Goal: Task Accomplishment & Management: Complete application form

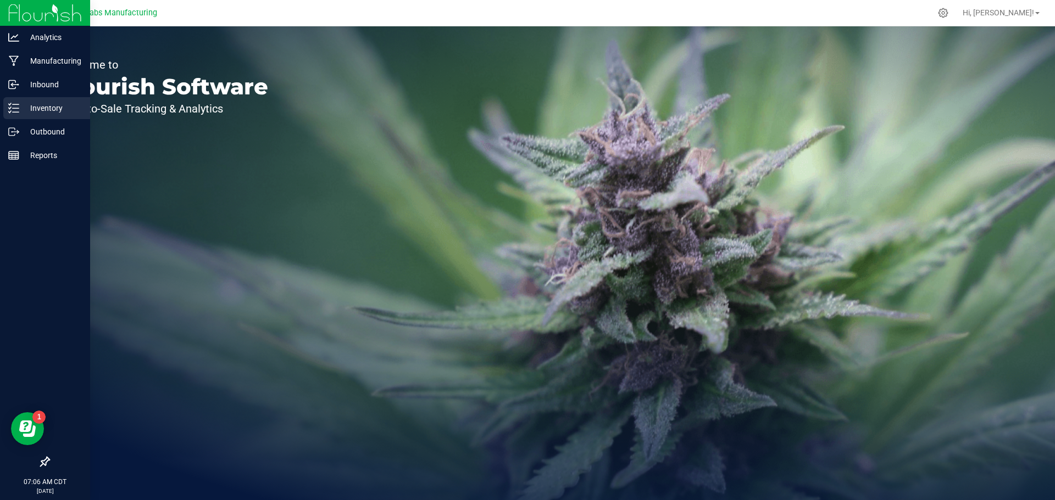
click at [21, 108] on p "Inventory" at bounding box center [52, 108] width 66 height 13
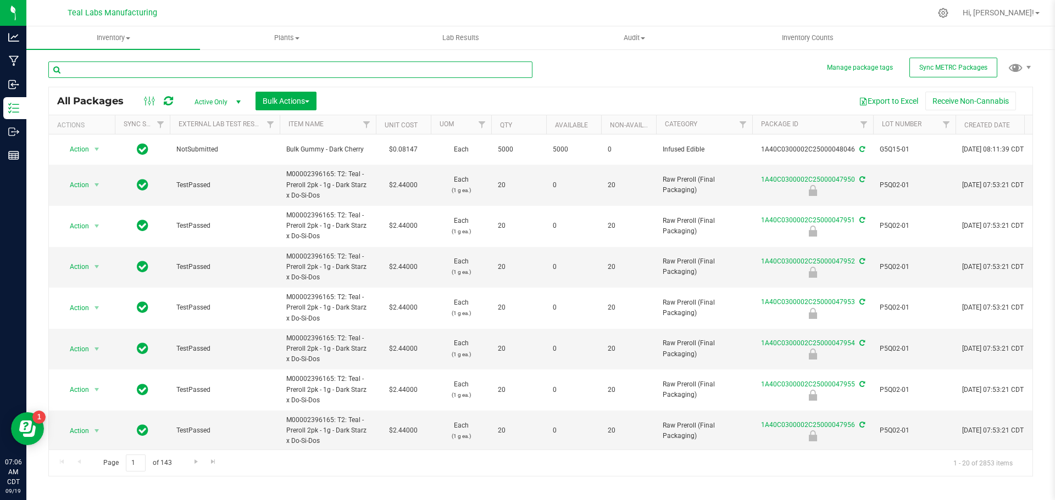
click at [154, 71] on input "text" at bounding box center [290, 70] width 484 height 16
click at [126, 38] on span "Inventory" at bounding box center [113, 38] width 174 height 10
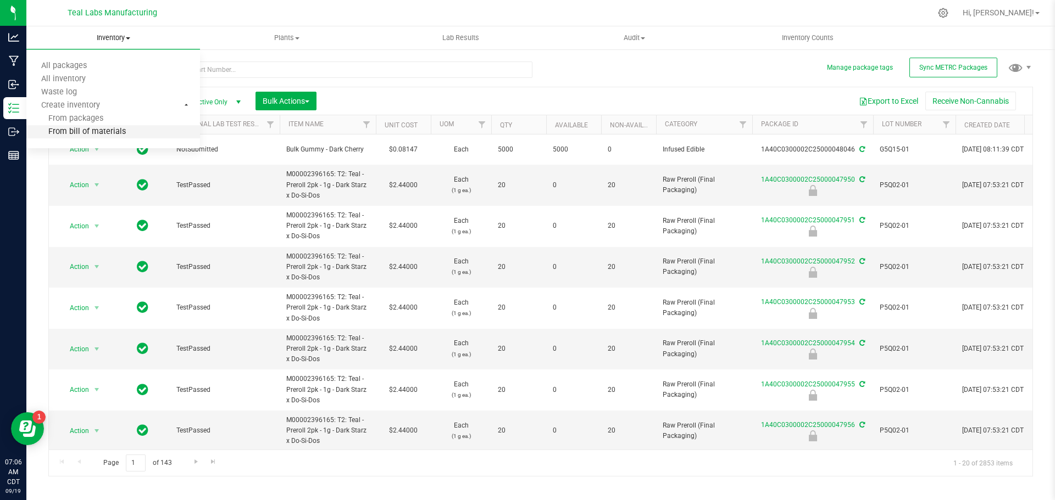
click at [105, 131] on span "From bill of materials" at bounding box center [75, 131] width 99 height 9
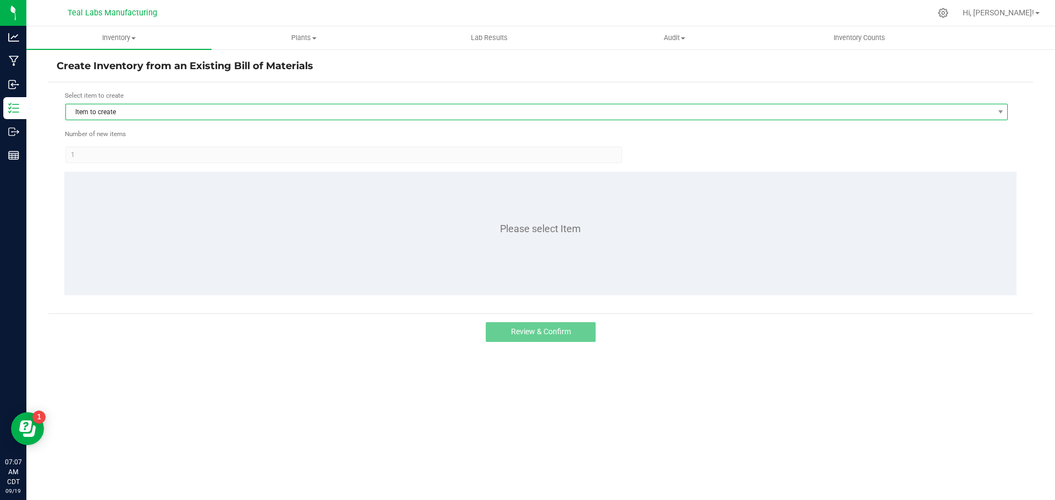
click at [191, 112] on span "Item to create" at bounding box center [529, 111] width 927 height 15
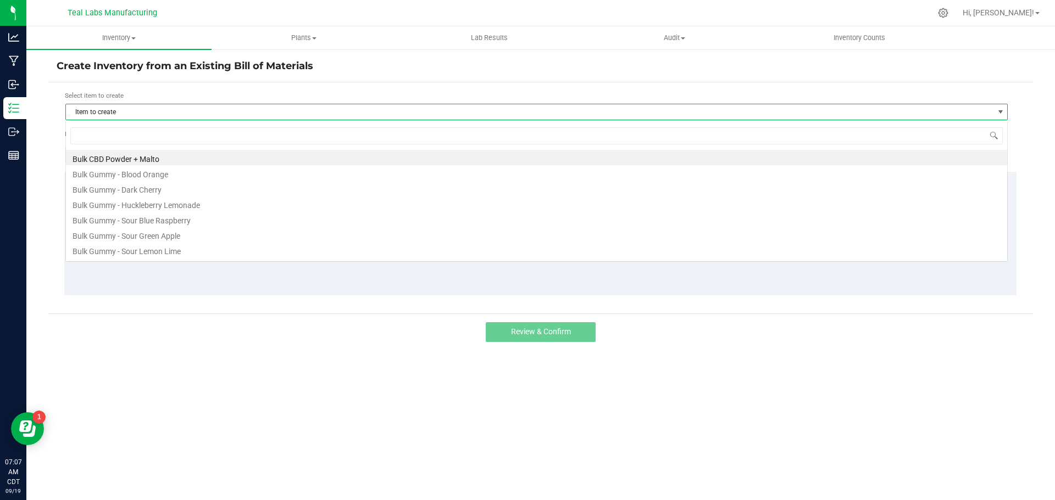
scroll to position [16, 942]
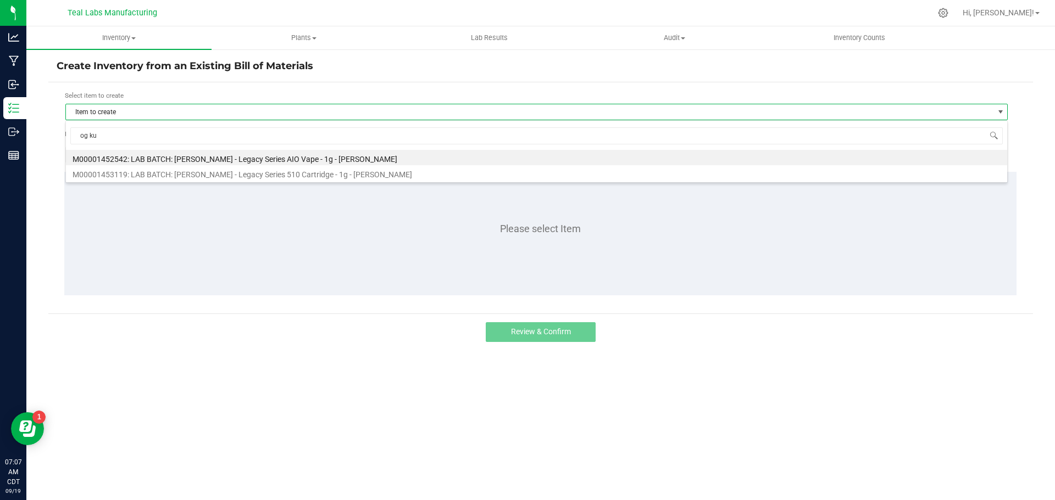
type input "[PERSON_NAME]"
click at [237, 157] on li "M00001452542: LAB BATCH: [PERSON_NAME] - Legacy Series AIO Vape - 1g - [PERSON_…" at bounding box center [536, 157] width 941 height 15
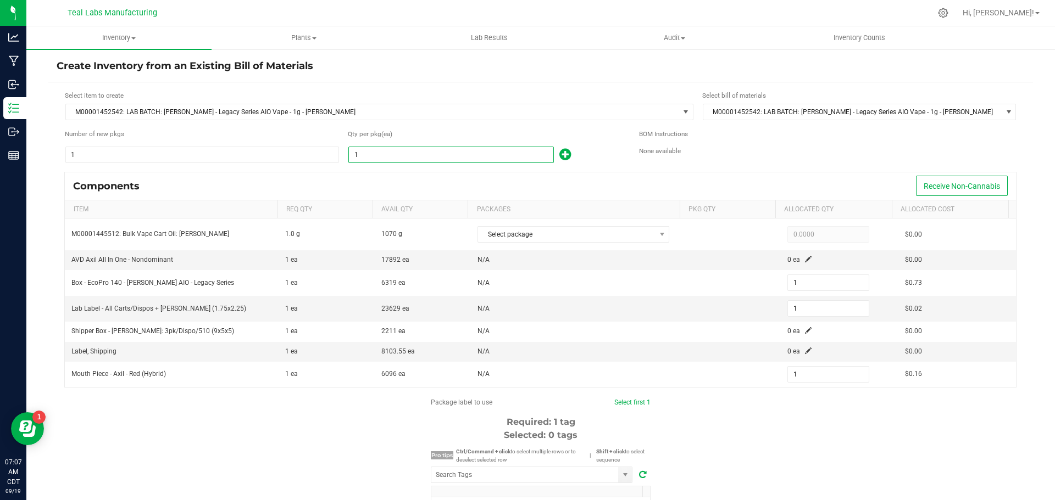
click at [365, 156] on input "1" at bounding box center [451, 154] width 204 height 15
type input "10"
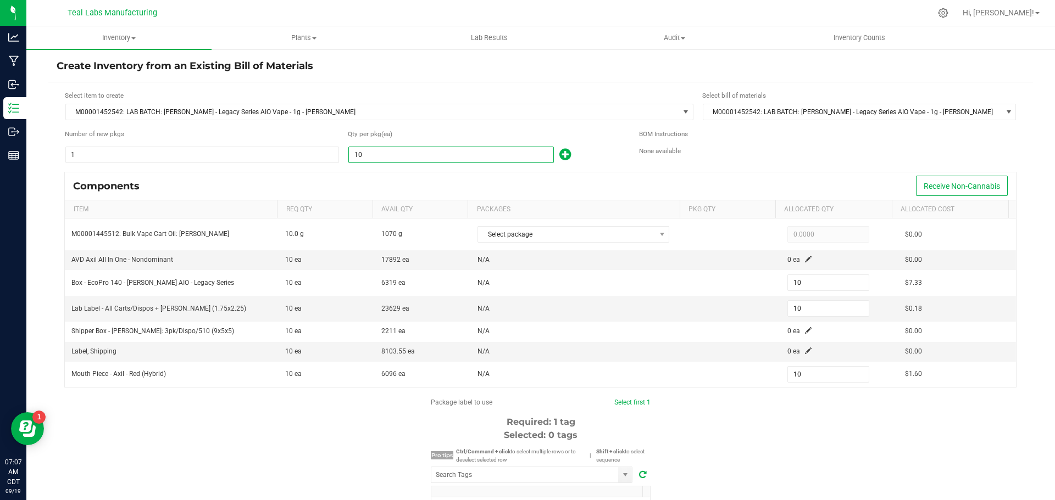
type input "103"
type input "1036"
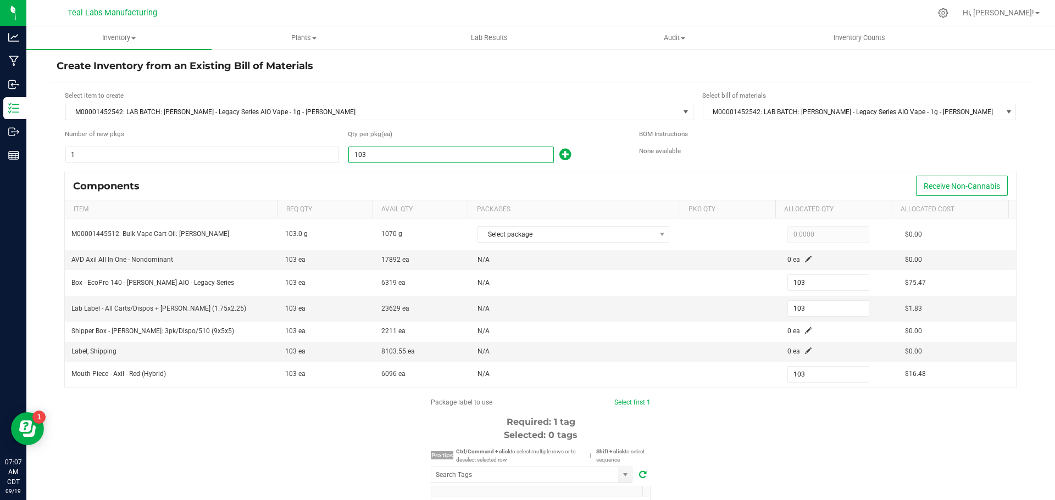
type input "1,036"
click at [374, 181] on div "Components Receive Non-Cannabis" at bounding box center [540, 185] width 951 height 27
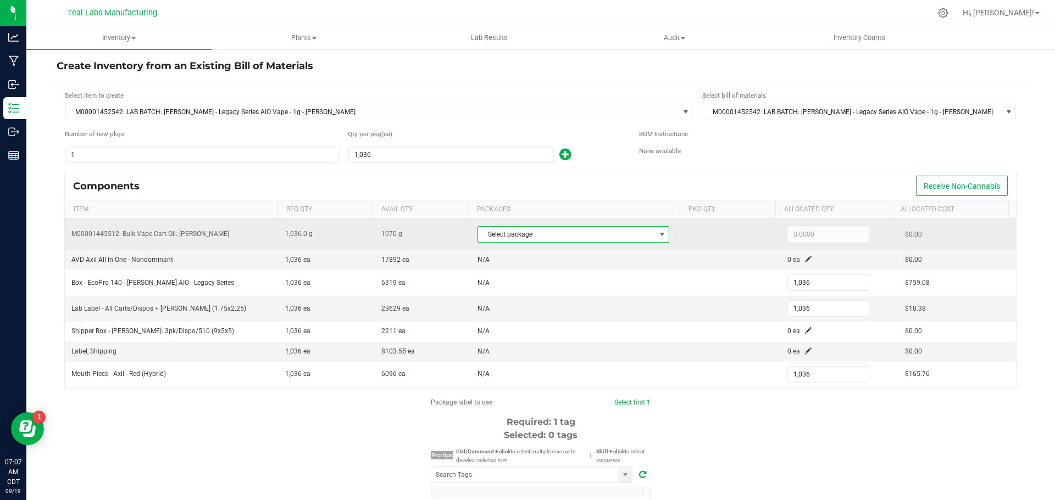
click at [658, 234] on span at bounding box center [662, 234] width 9 height 9
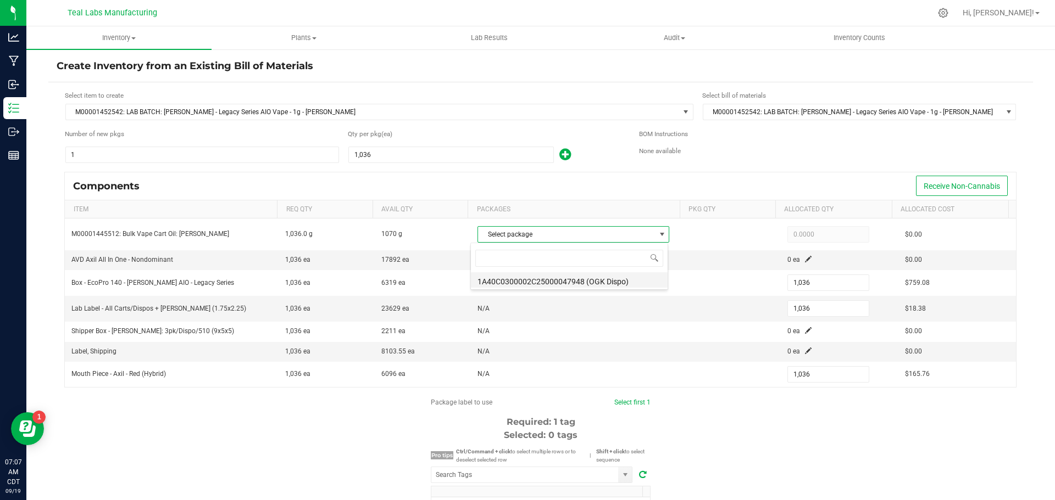
click at [605, 280] on li "1A40C0300002C25000047948 (OGK Dispo)" at bounding box center [569, 279] width 197 height 15
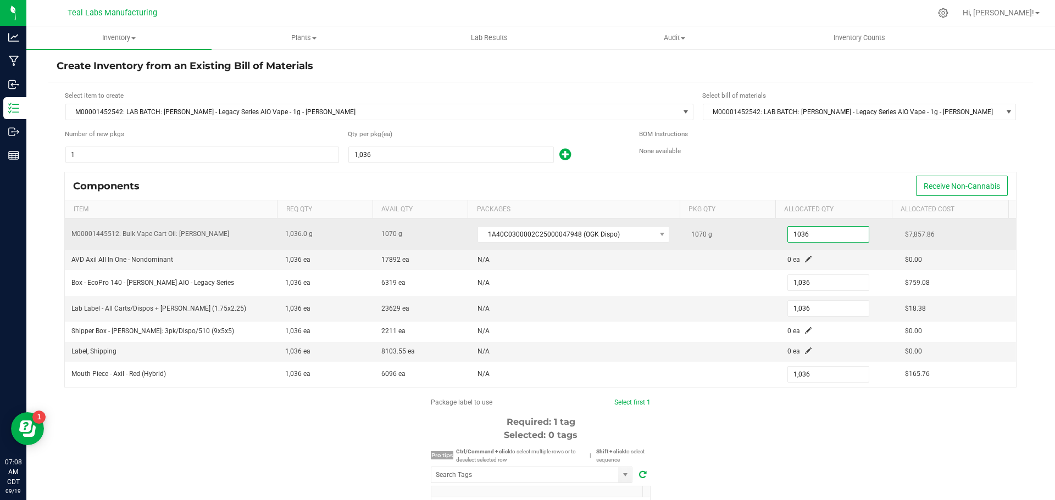
click at [800, 236] on input "1036" at bounding box center [828, 234] width 81 height 15
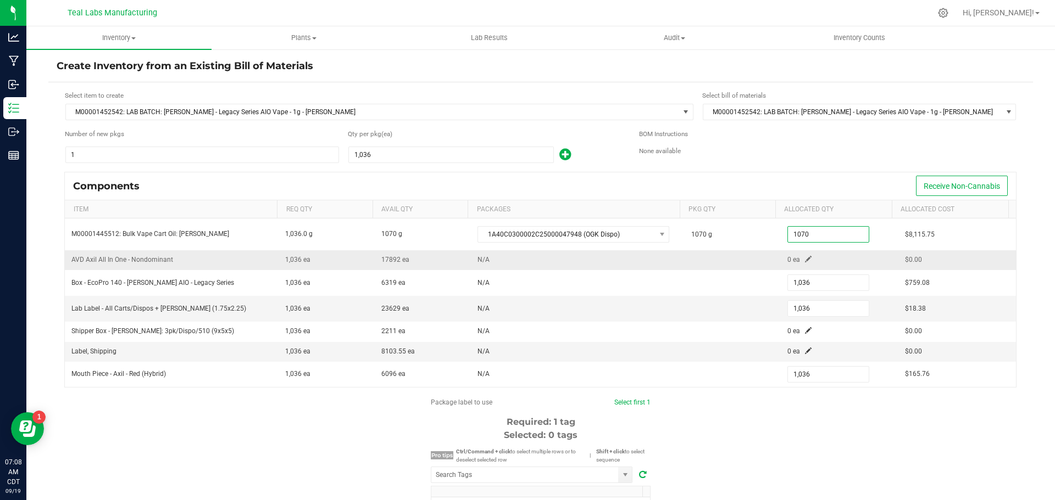
type input "1,070.0000"
click at [805, 260] on span at bounding box center [808, 259] width 7 height 7
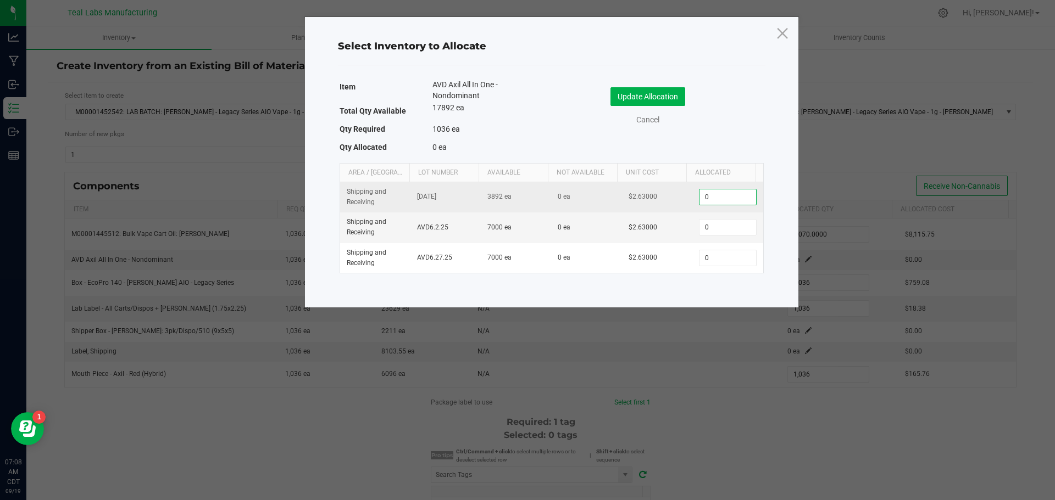
click at [725, 194] on input "0" at bounding box center [727, 197] width 56 height 15
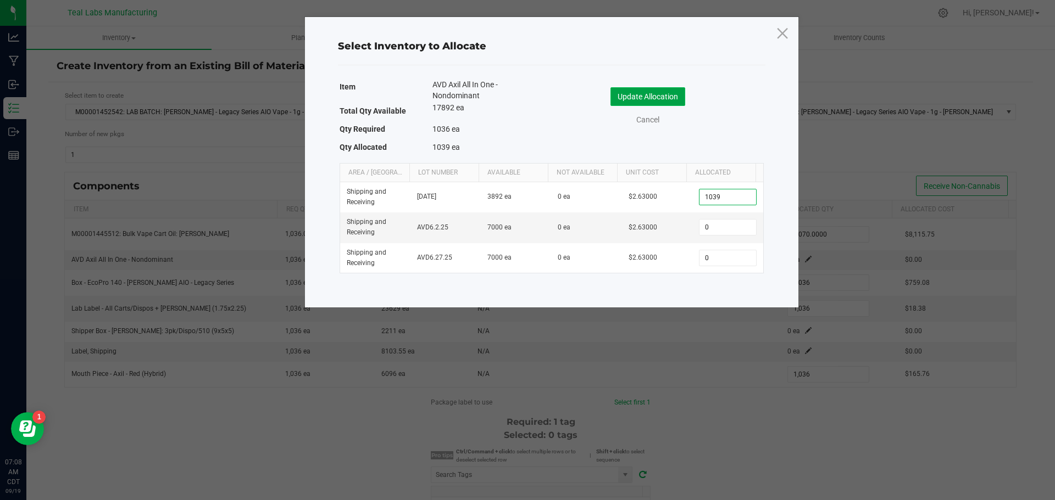
type input "1,039"
click at [649, 94] on button "Update Allocation" at bounding box center [647, 96] width 75 height 19
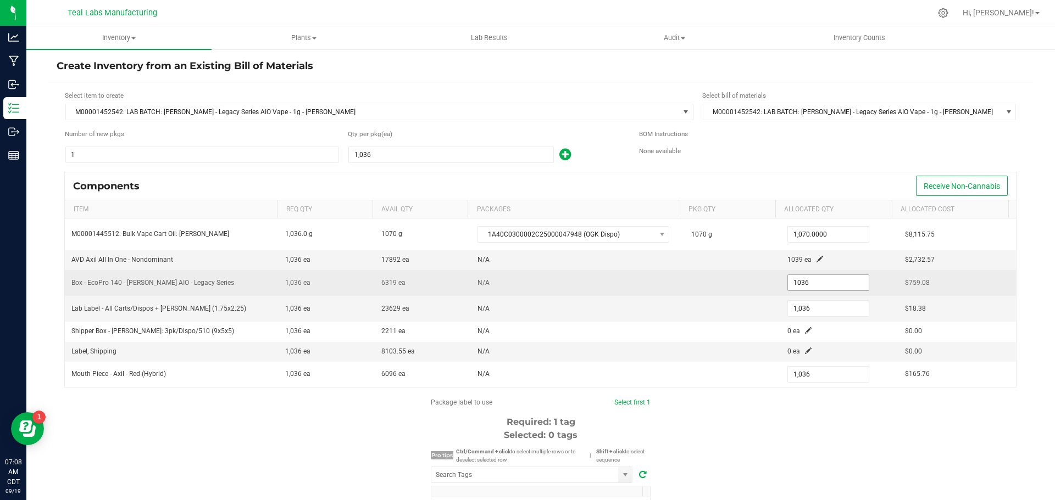
click at [798, 281] on input "1036" at bounding box center [828, 282] width 81 height 15
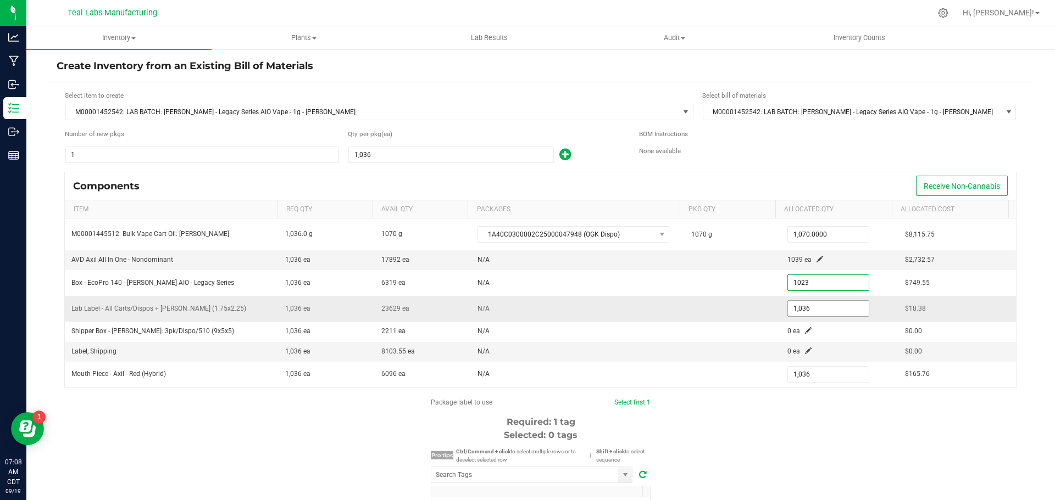
type input "1,023"
click at [804, 311] on input "1036" at bounding box center [828, 308] width 81 height 15
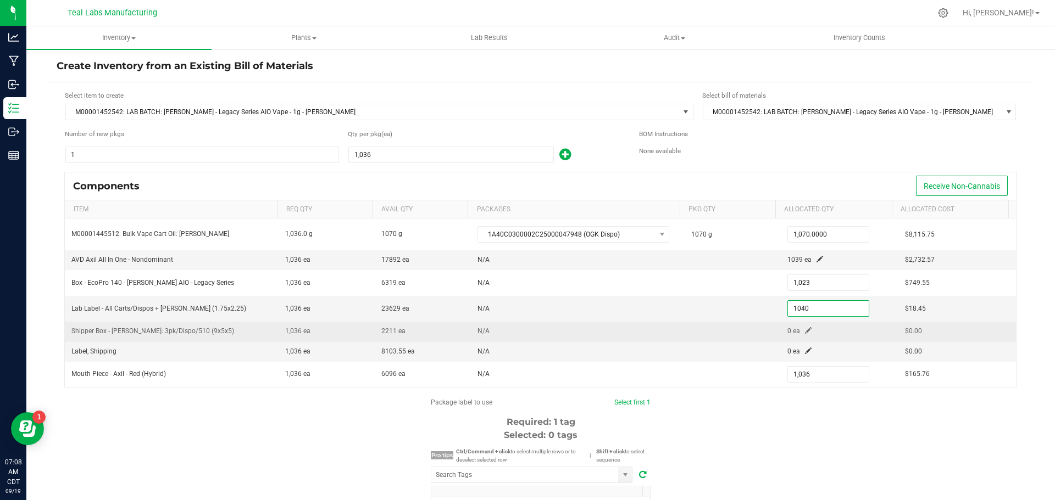
type input "1,040"
click at [805, 331] on span at bounding box center [808, 330] width 7 height 7
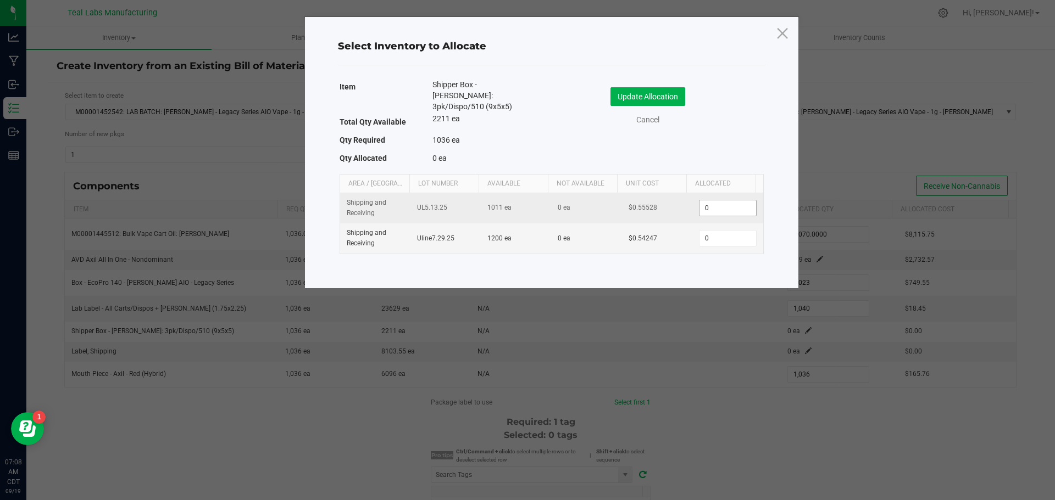
click at [725, 201] on input "0" at bounding box center [727, 208] width 56 height 15
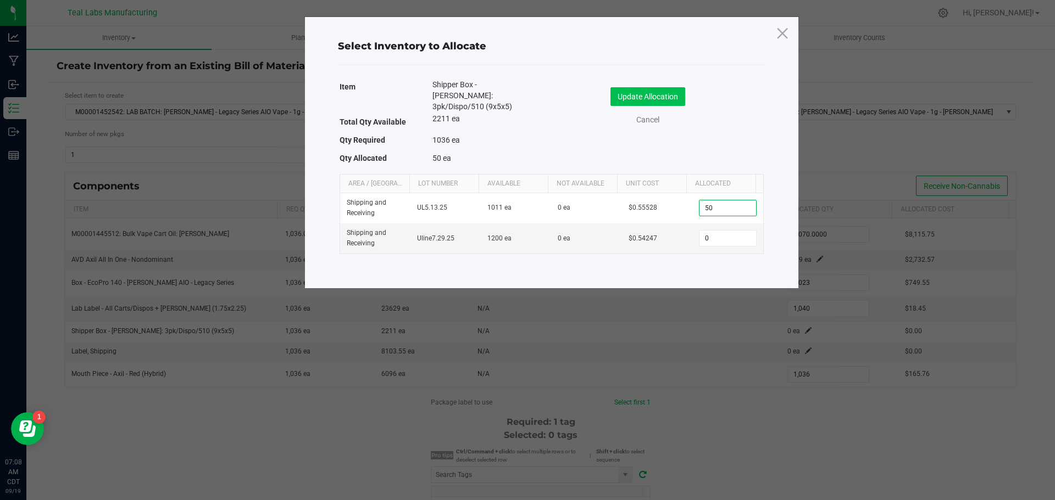
type input "50"
click at [649, 92] on button "Update Allocation" at bounding box center [647, 96] width 75 height 19
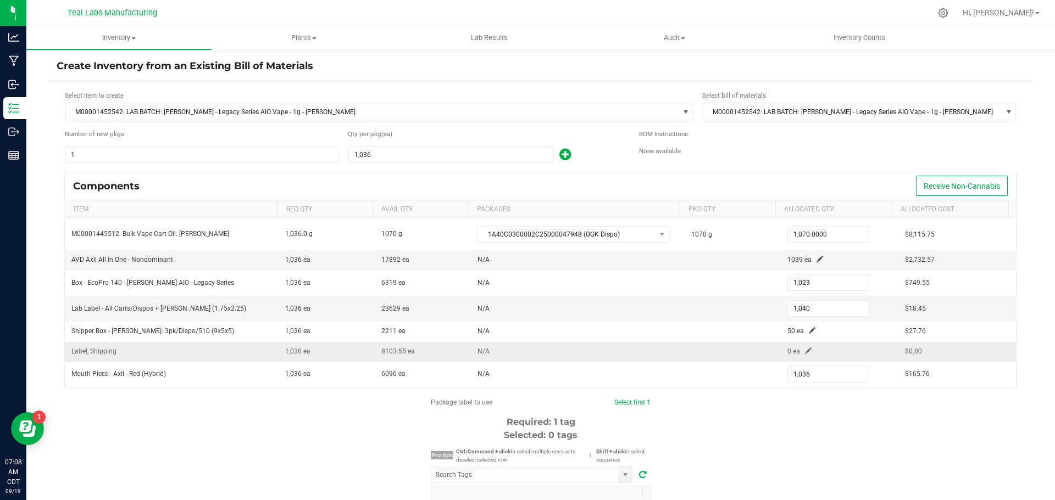
click at [805, 351] on span at bounding box center [808, 351] width 7 height 7
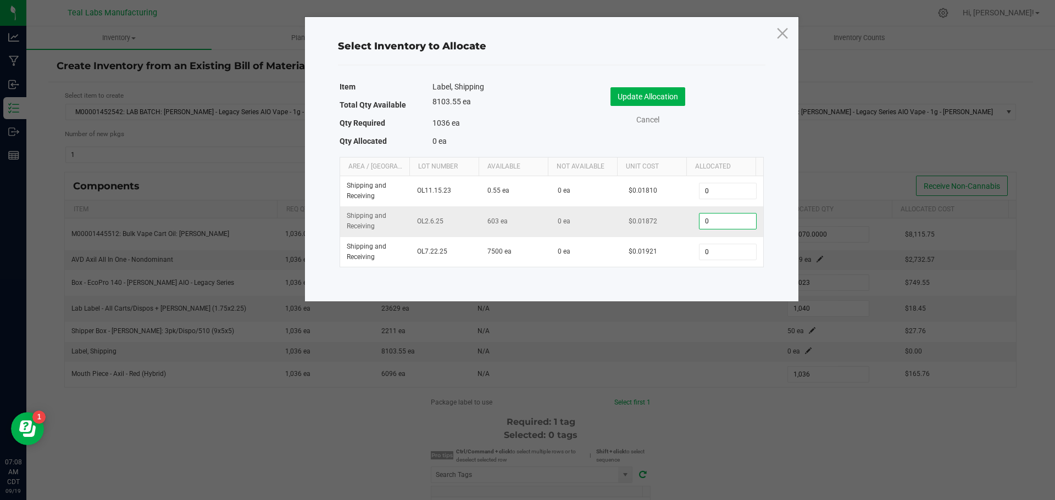
click at [706, 221] on input "0" at bounding box center [727, 221] width 56 height 15
type input "50"
click at [653, 93] on button "Update Allocation" at bounding box center [647, 96] width 75 height 19
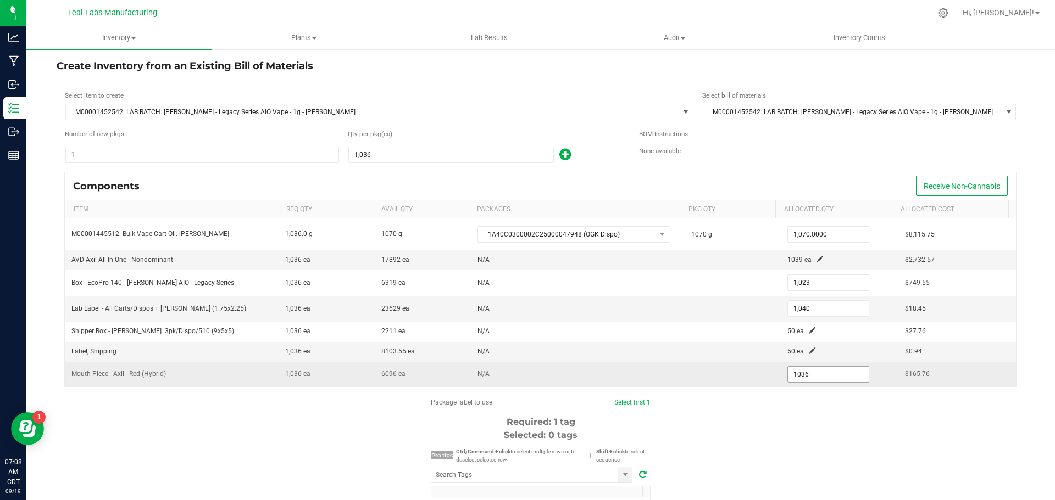
click at [810, 376] on input "1036" at bounding box center [828, 374] width 81 height 15
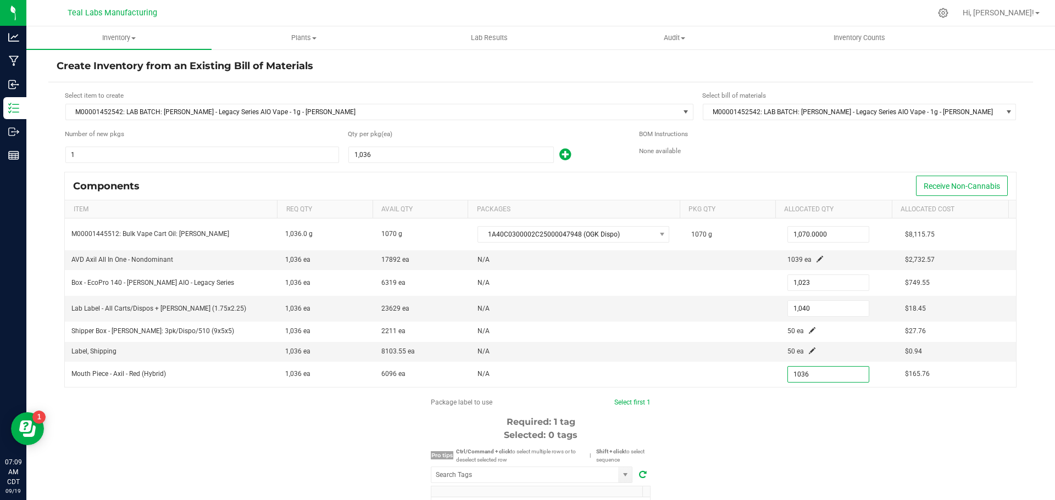
type input "1,036"
click at [821, 441] on div "Package label to use Select first 1 Required: 1 tag Selected: 0 tags Pro tips C…" at bounding box center [540, 502] width 984 height 209
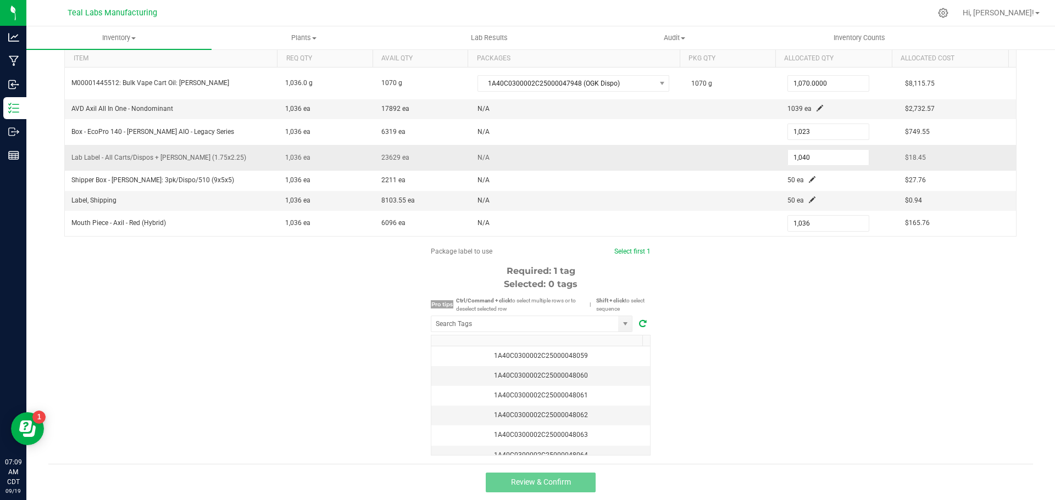
scroll to position [152, 0]
click at [576, 358] on div "1A40C0300002C25000048059" at bounding box center [540, 355] width 205 height 10
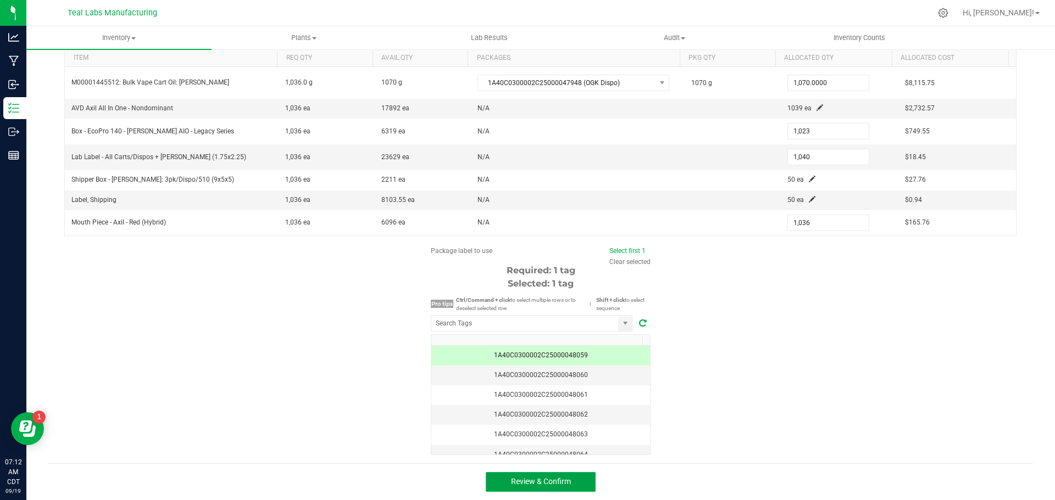
click at [573, 481] on button "Review & Confirm" at bounding box center [541, 482] width 110 height 20
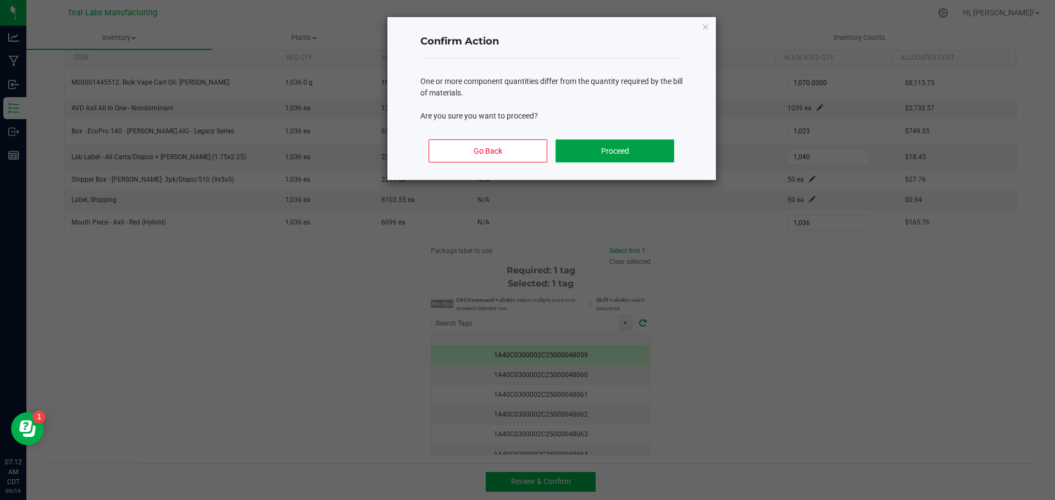
click at [607, 153] on button "Proceed" at bounding box center [614, 151] width 118 height 23
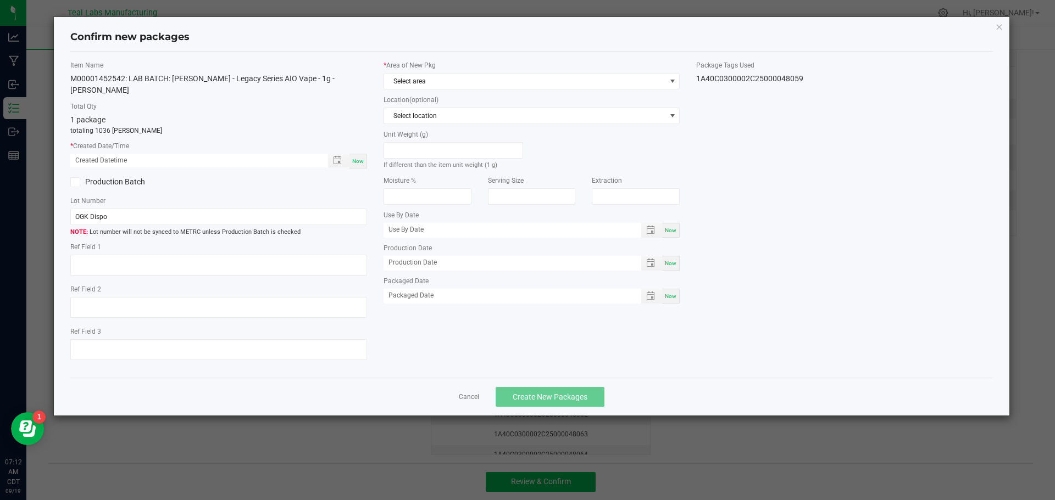
click at [355, 158] on span "Now" at bounding box center [358, 161] width 12 height 6
type input "[DATE] 07:12 AM"
click at [76, 182] on icon at bounding box center [74, 182] width 7 height 0
click at [0, 0] on input "Production Batch" at bounding box center [0, 0] width 0 height 0
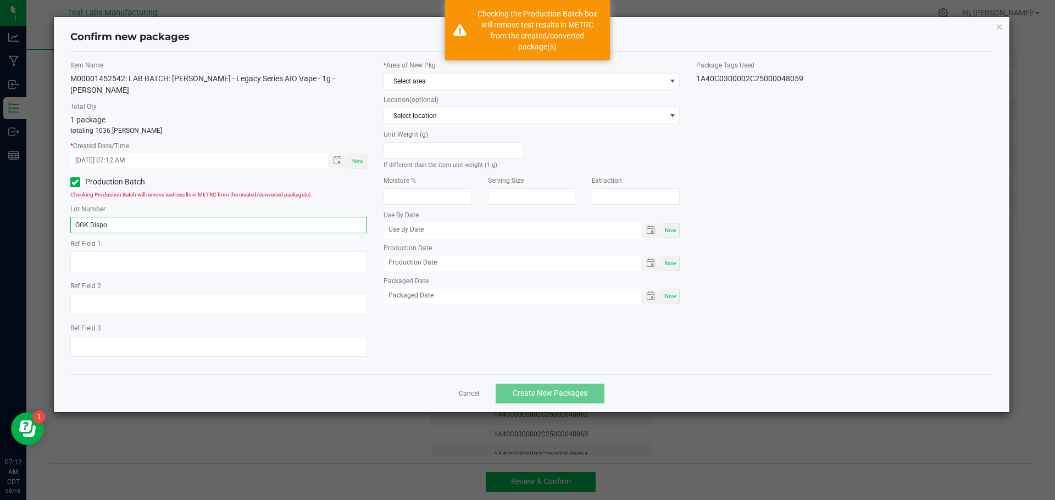
click at [112, 217] on input "OGK Dispo" at bounding box center [218, 225] width 297 height 16
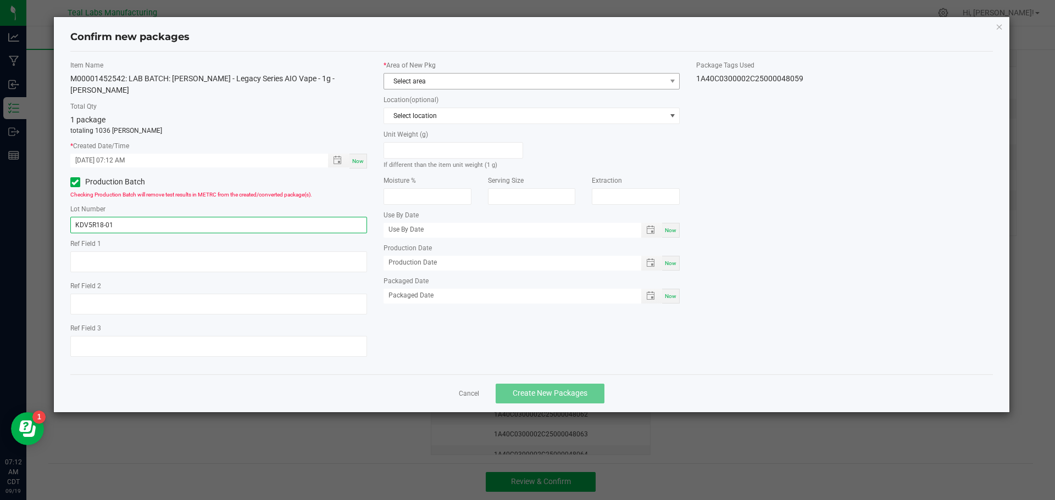
type input "KDV5R18-01"
click at [403, 76] on span "Select area" at bounding box center [525, 81] width 282 height 15
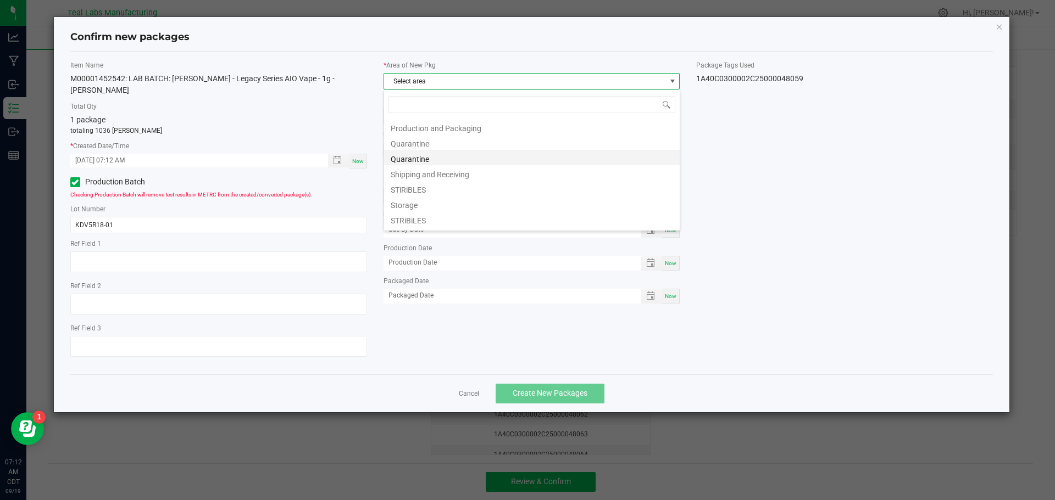
scroll to position [110, 0]
click at [460, 122] on li "Production and Packaging" at bounding box center [532, 123] width 296 height 15
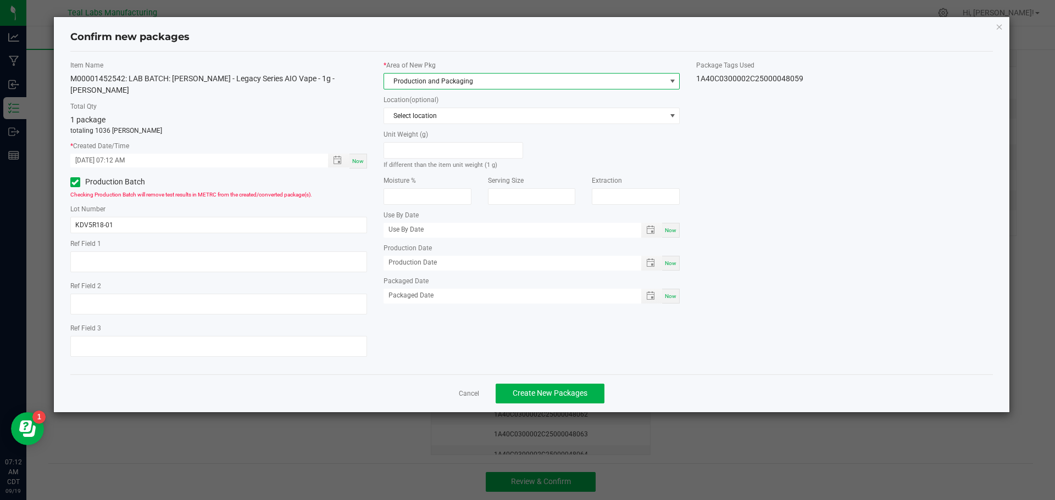
click at [828, 243] on div "Item Name M00001452542: LAB BATCH: [PERSON_NAME] - Legacy Series AIO Vape - 1g …" at bounding box center [531, 212] width 939 height 305
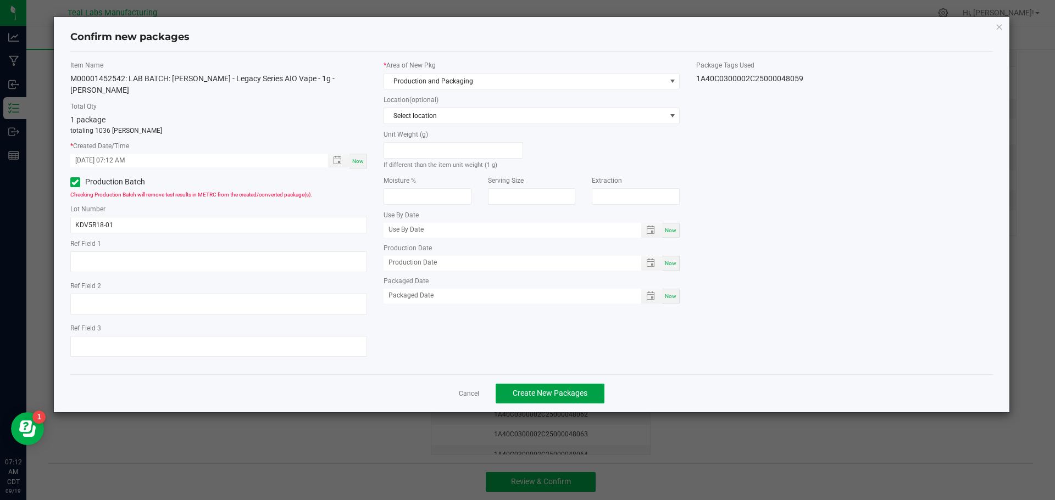
click at [549, 389] on span "Create New Packages" at bounding box center [550, 393] width 75 height 9
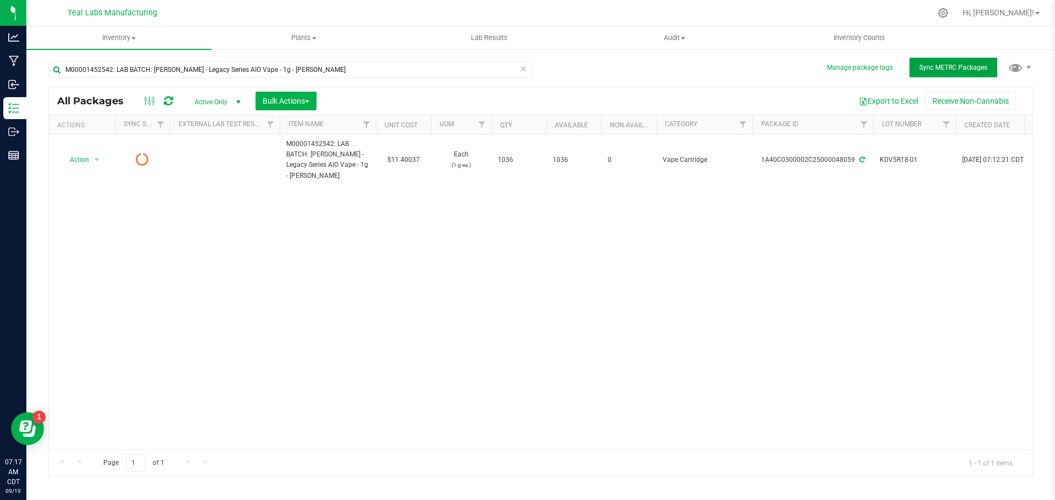
click at [928, 73] on button "Sync METRC Packages" at bounding box center [953, 68] width 88 height 20
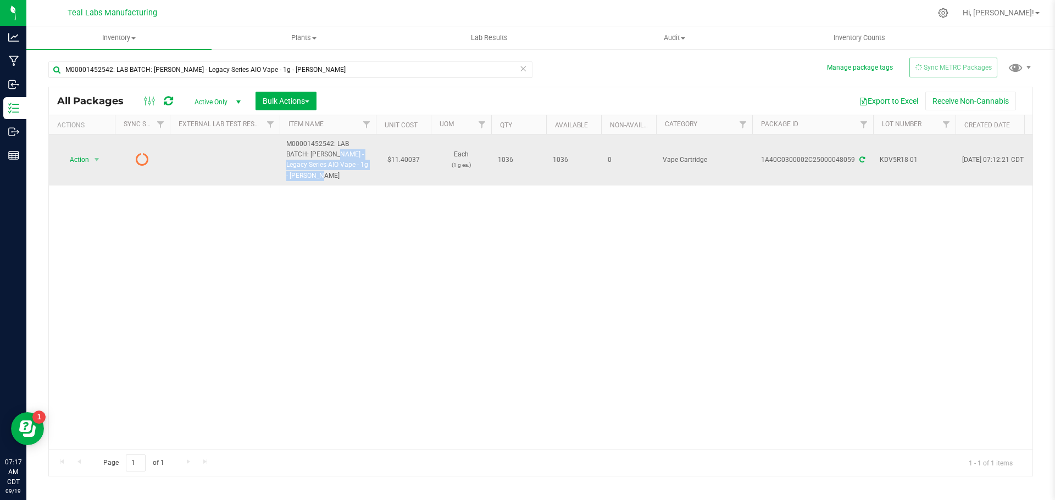
drag, startPoint x: 309, startPoint y: 152, endPoint x: 361, endPoint y: 175, distance: 56.6
click at [361, 175] on span "M00001452542: LAB BATCH: [PERSON_NAME] - Legacy Series AIO Vape - 1g - [PERSON_…" at bounding box center [327, 160] width 83 height 42
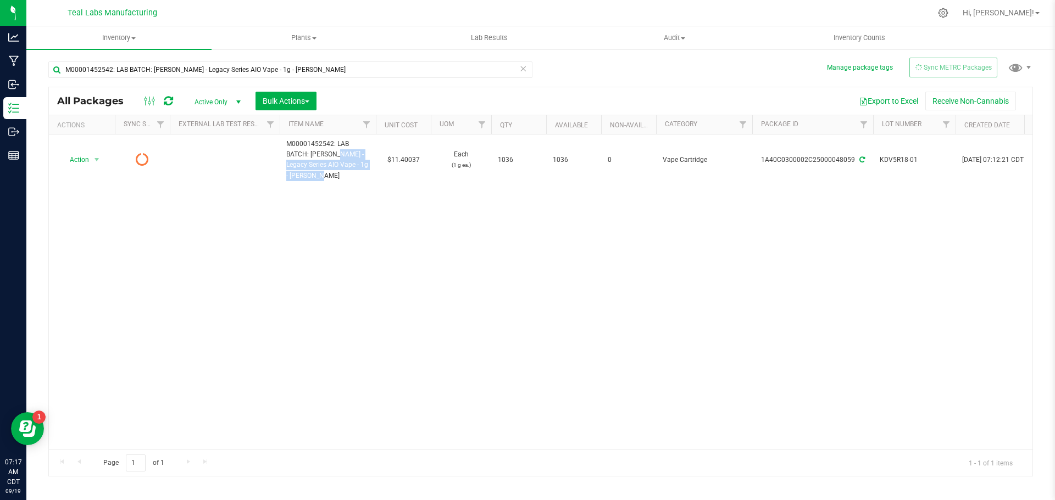
copy span "[PERSON_NAME] - Legacy Series AIO Vape - 1g - [PERSON_NAME]"
click at [353, 325] on div "Action Action Edit attributes Global inventory Lock package Print package label…" at bounding box center [540, 292] width 983 height 315
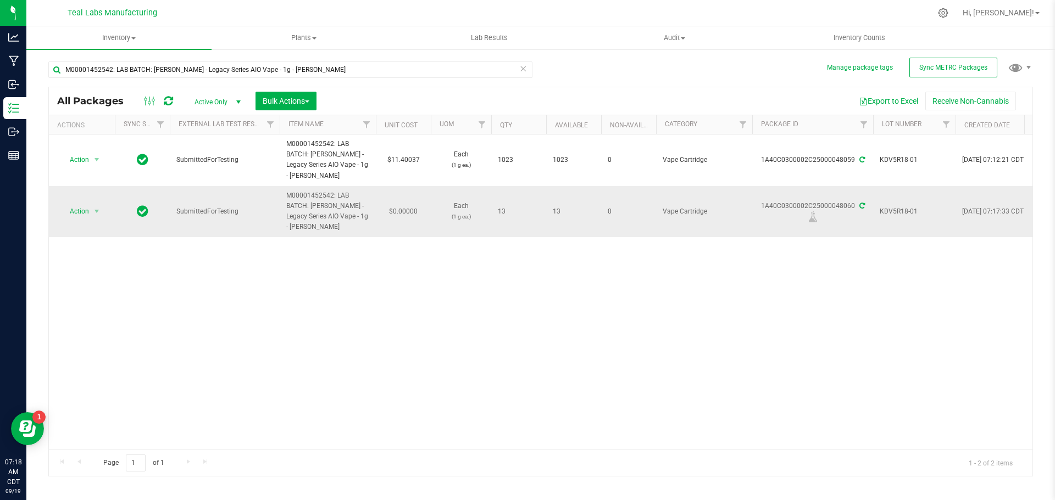
click at [901, 214] on span "KDV5R18-01" at bounding box center [913, 212] width 69 height 10
click at [901, 214] on input "KDV5R18-01" at bounding box center [911, 211] width 79 height 17
click at [387, 351] on div "Action Action Adjust qty Create package Edit attributes Global inventory Locate…" at bounding box center [540, 292] width 983 height 315
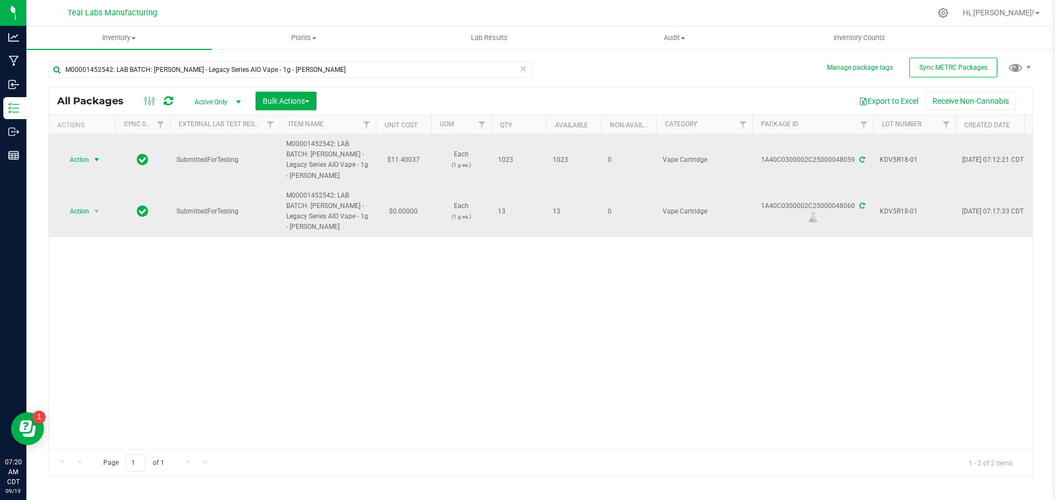
click at [101, 161] on span "select" at bounding box center [96, 159] width 9 height 9
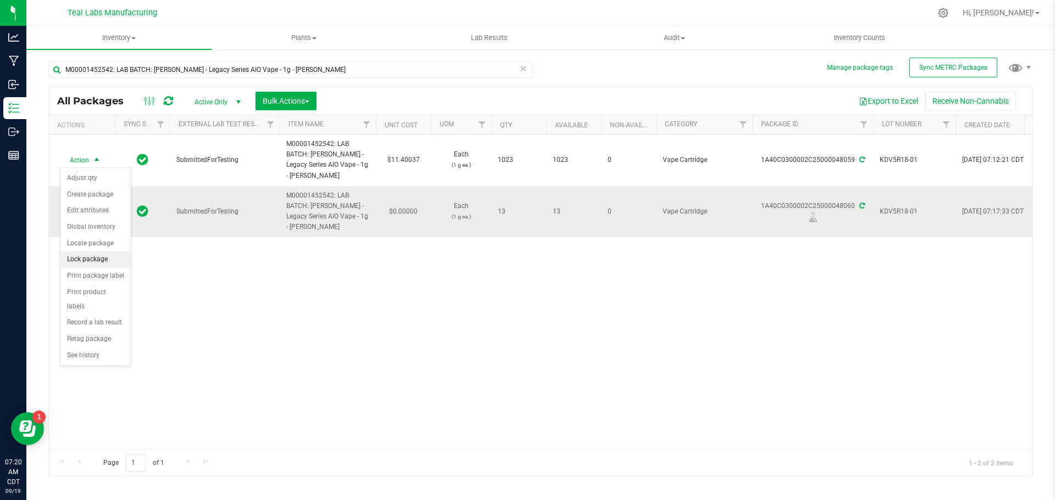
click at [96, 258] on li "Lock package" at bounding box center [95, 260] width 70 height 16
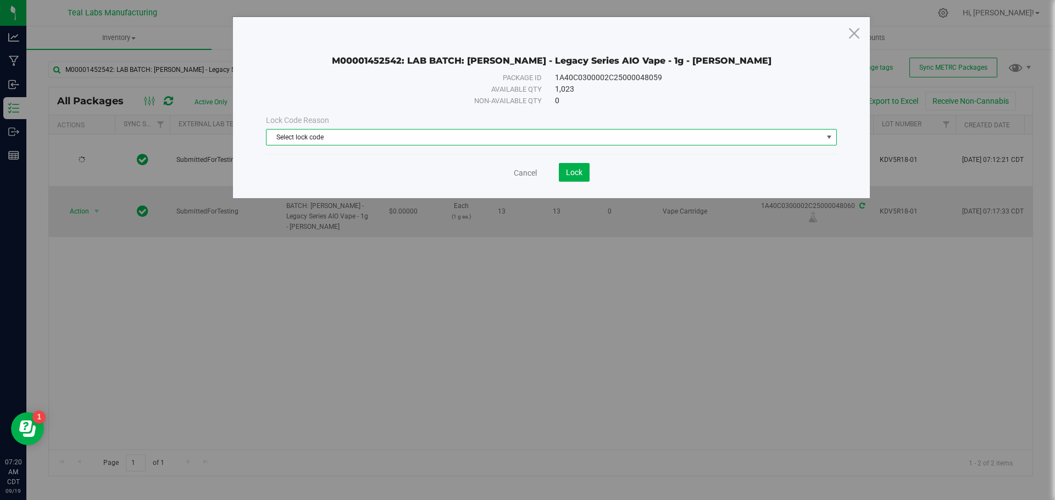
click at [526, 135] on span "Select lock code" at bounding box center [544, 137] width 556 height 15
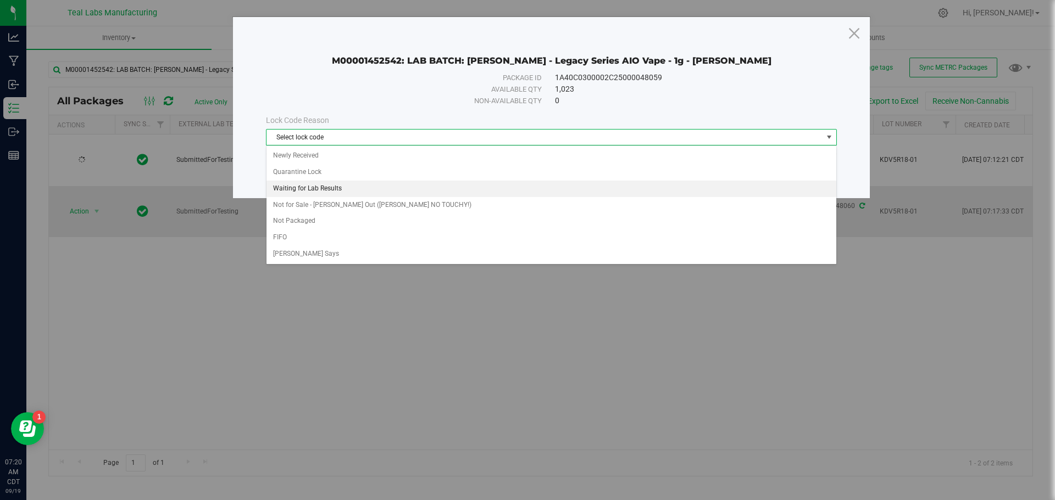
click at [349, 188] on li "Waiting for Lab Results" at bounding box center [551, 189] width 570 height 16
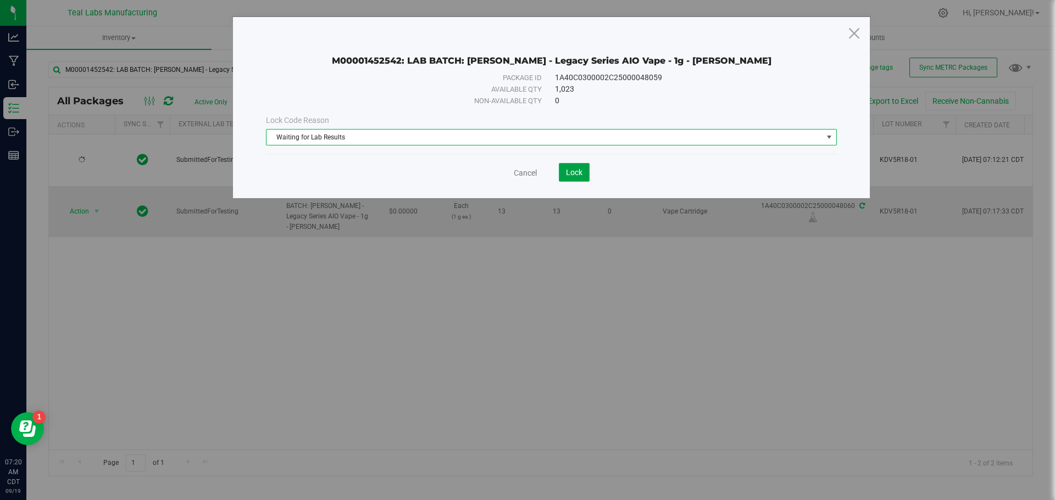
click at [570, 168] on span "Lock" at bounding box center [574, 172] width 16 height 9
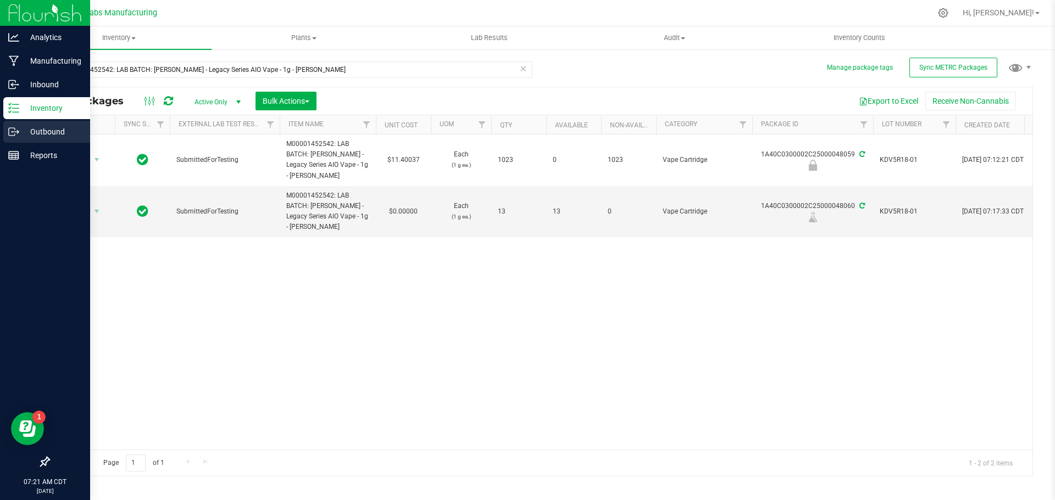
click at [33, 135] on p "Outbound" at bounding box center [52, 131] width 66 height 13
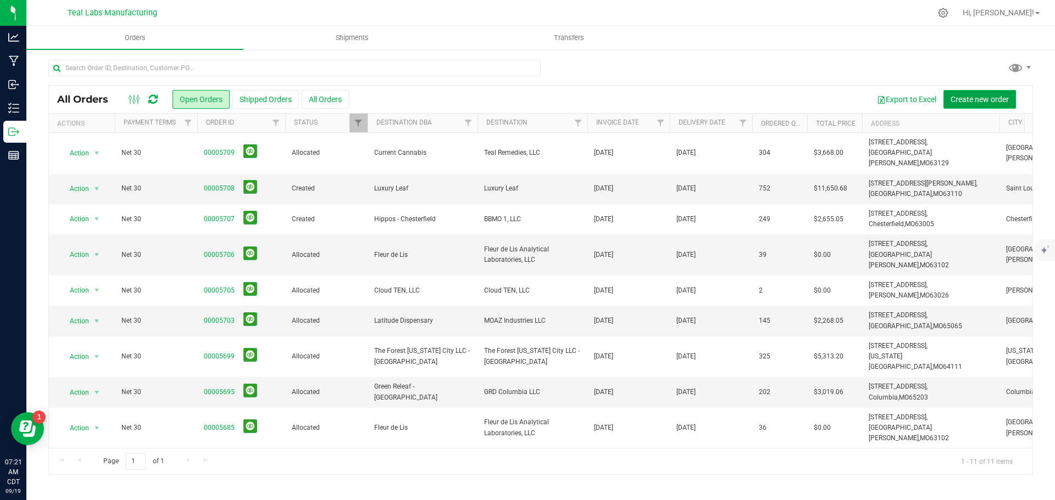
click at [962, 98] on span "Create new order" at bounding box center [979, 99] width 58 height 9
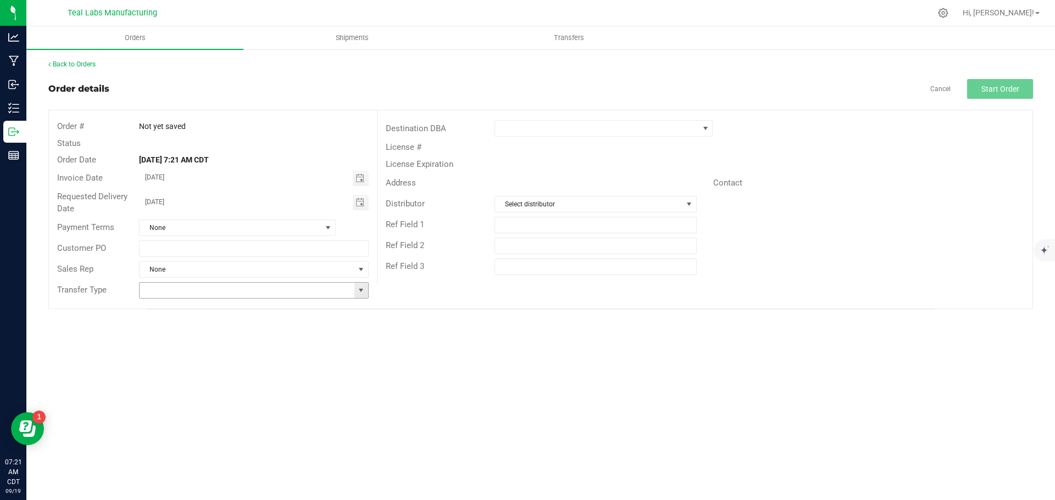
click at [364, 290] on span at bounding box center [361, 290] width 9 height 9
click at [212, 328] on li "Lab Sample Transfer" at bounding box center [254, 329] width 228 height 19
type input "Lab Sample Transfer"
click at [361, 205] on span "Toggle calendar" at bounding box center [359, 202] width 9 height 9
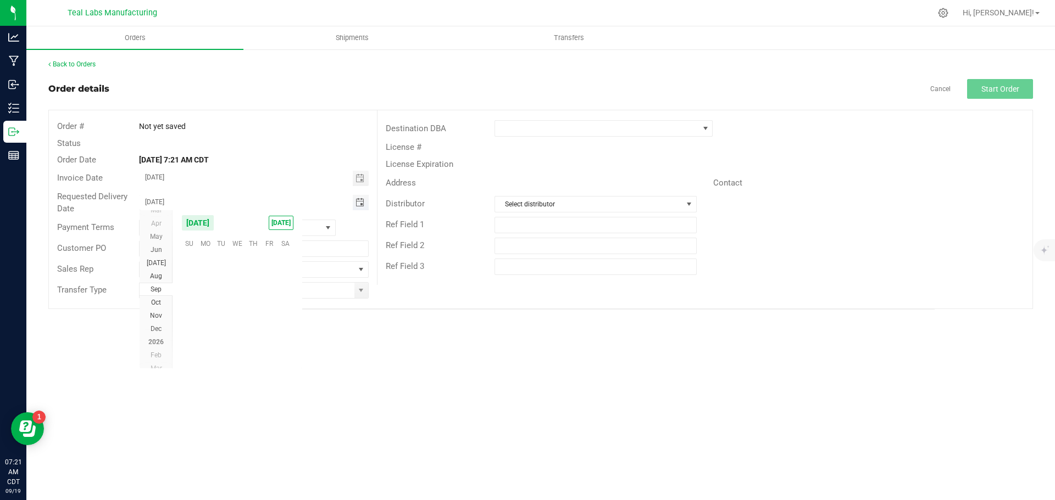
scroll to position [178153, 0]
click at [207, 310] on span "22" at bounding box center [205, 311] width 16 height 17
type input "[DATE]"
click at [314, 387] on div "Orders Shipments Transfers Back to Orders Order details Cancel Start Order Orde…" at bounding box center [540, 263] width 1028 height 474
click at [705, 122] on span at bounding box center [705, 128] width 14 height 15
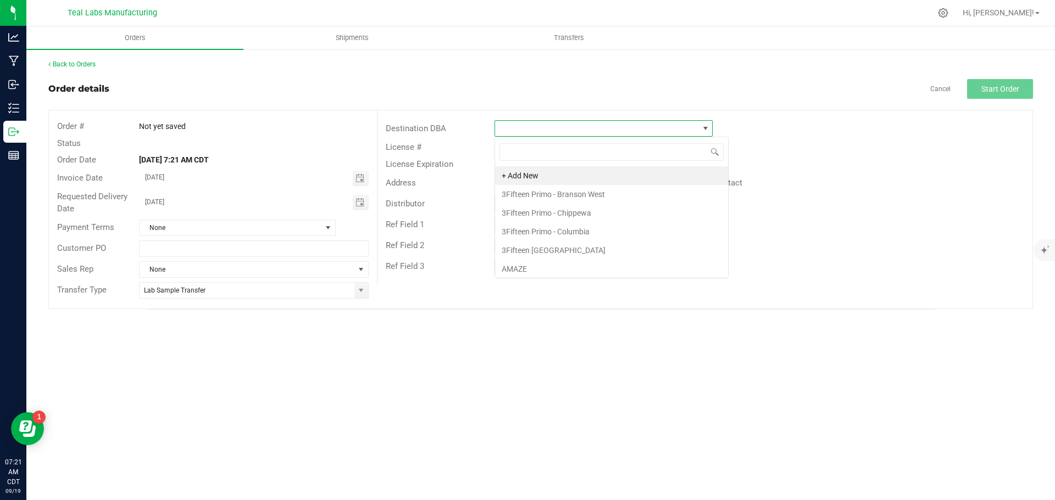
scroll to position [16, 218]
type input "fl"
click at [532, 215] on li "Fleur de Lis" at bounding box center [603, 213] width 217 height 19
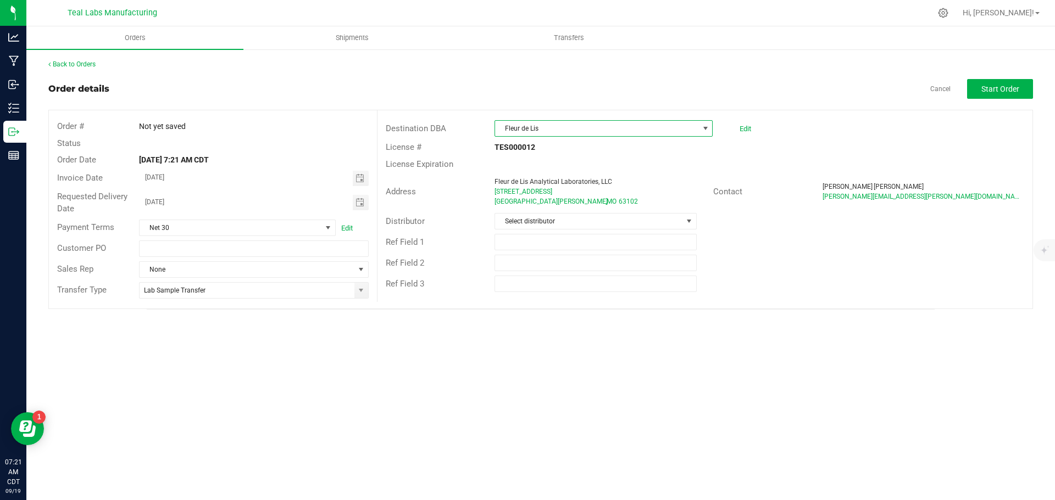
click at [633, 370] on div "Orders Shipments Transfers Back to Orders Order details Cancel Start Order Orde…" at bounding box center [540, 263] width 1028 height 474
click at [1005, 86] on span "Start Order" at bounding box center [1000, 89] width 38 height 9
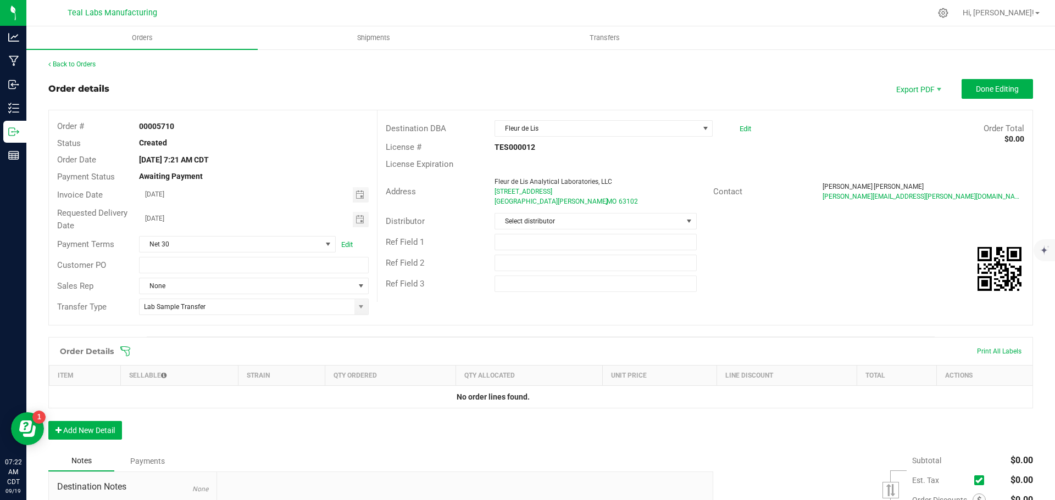
click at [125, 348] on icon at bounding box center [125, 351] width 11 height 11
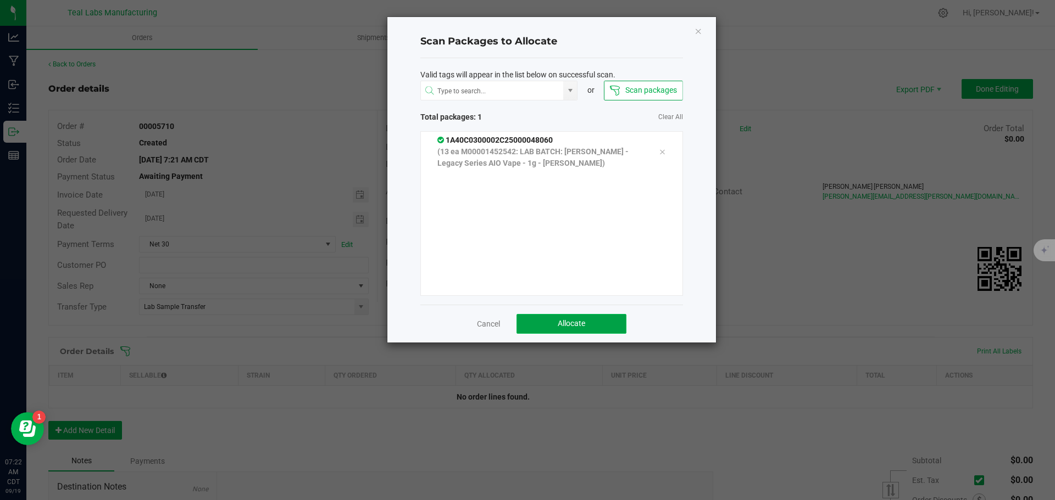
click at [574, 324] on span "Allocate" at bounding box center [571, 323] width 27 height 9
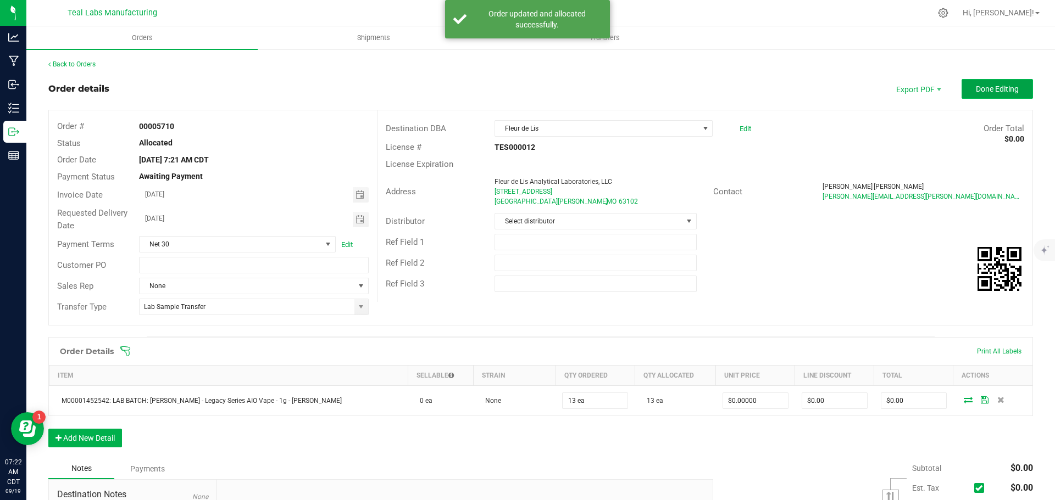
click at [983, 85] on span "Done Editing" at bounding box center [997, 89] width 43 height 9
